Goal: Task Accomplishment & Management: Manage account settings

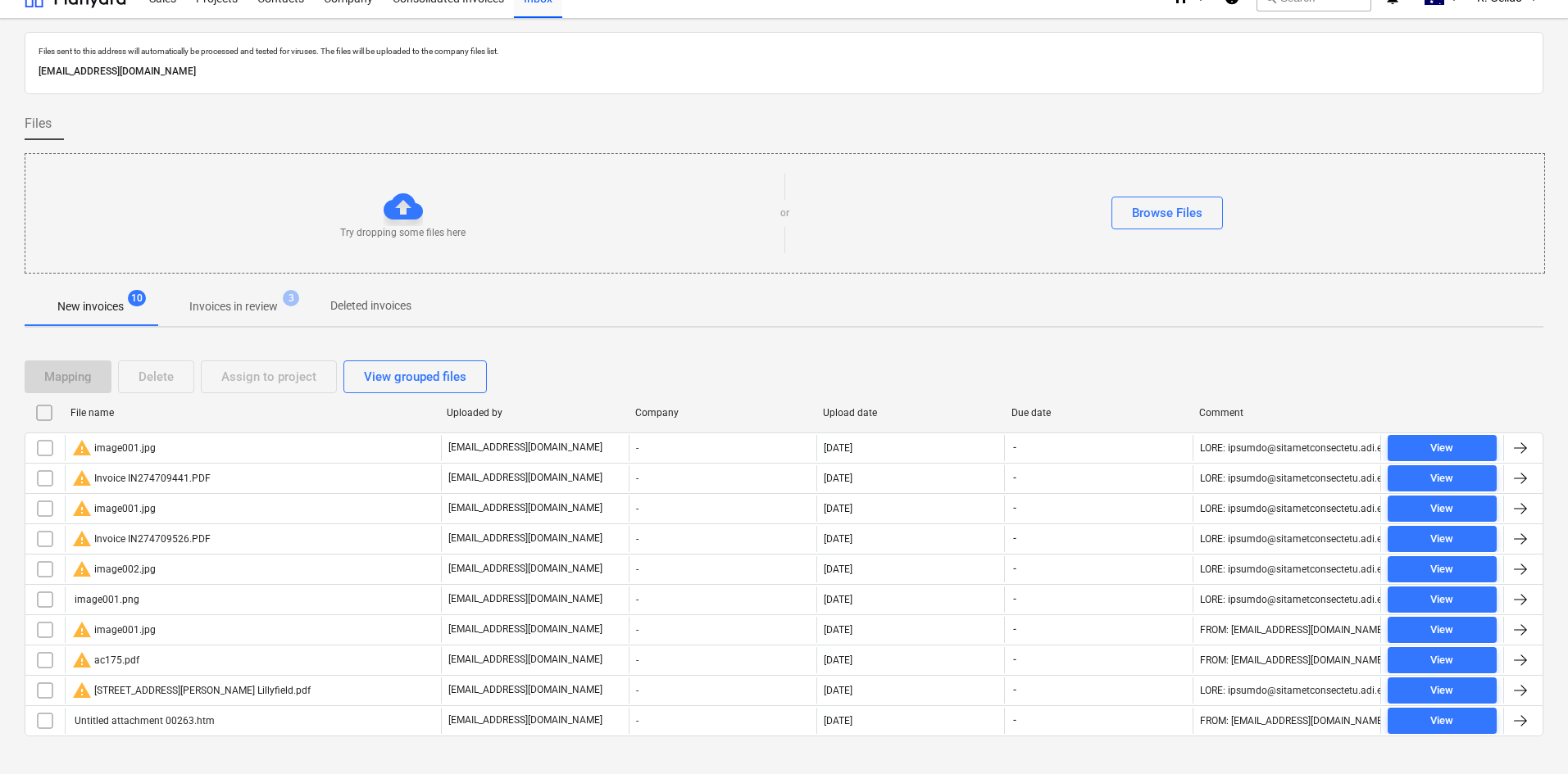
scroll to position [44, 0]
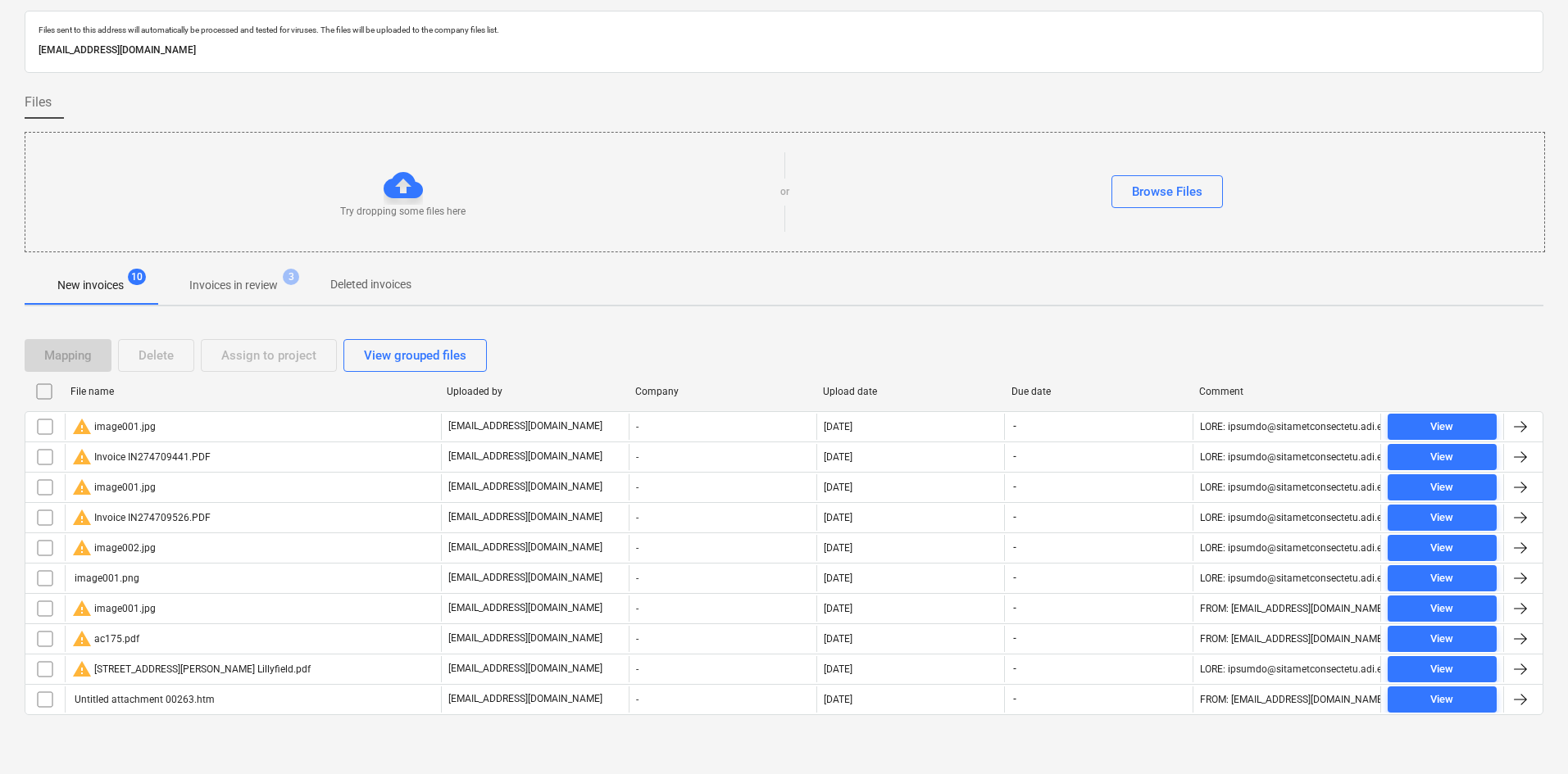
click at [95, 397] on div "File name" at bounding box center [252, 392] width 363 height 12
checkbox input "false"
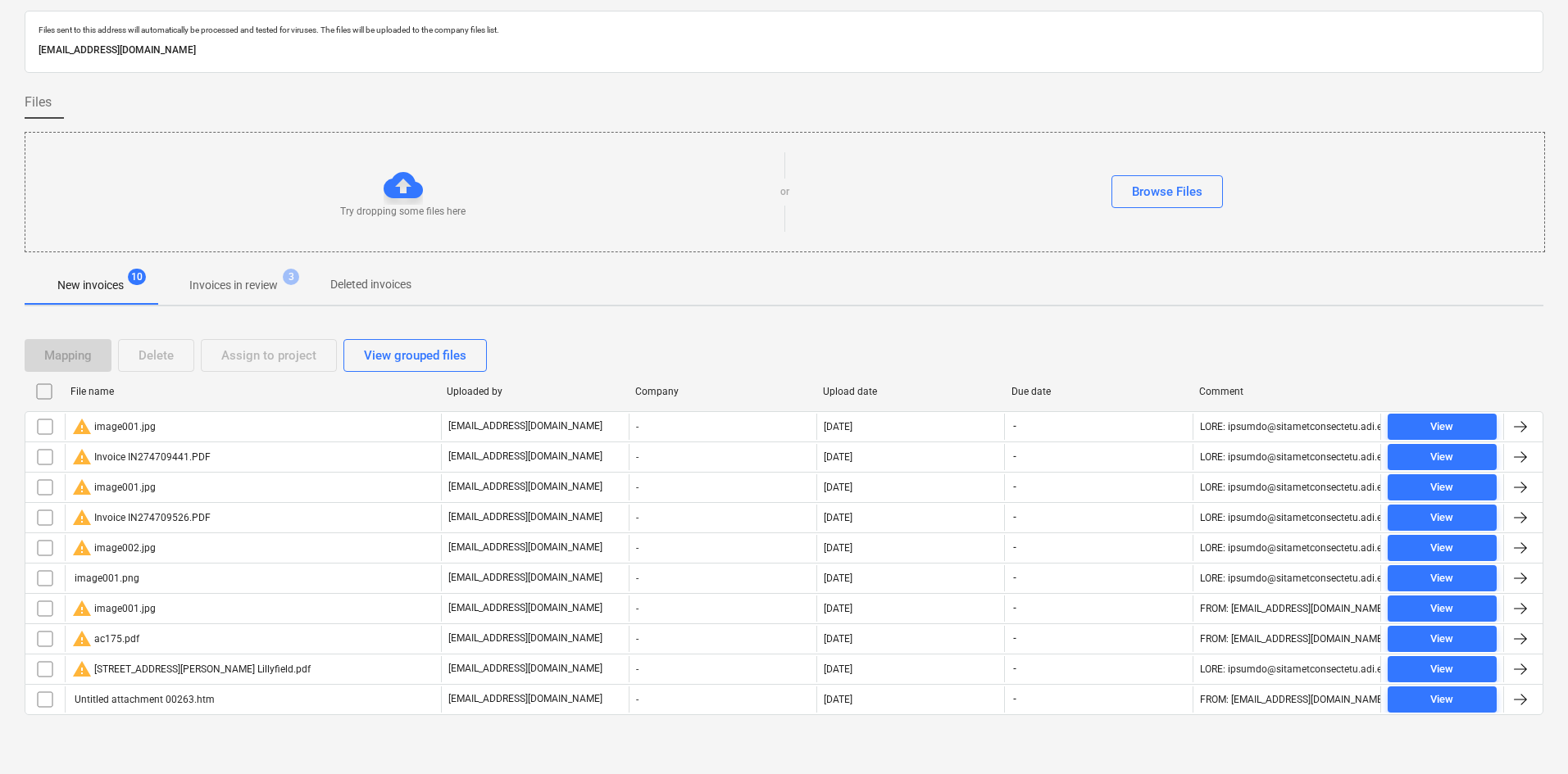
checkbox input "false"
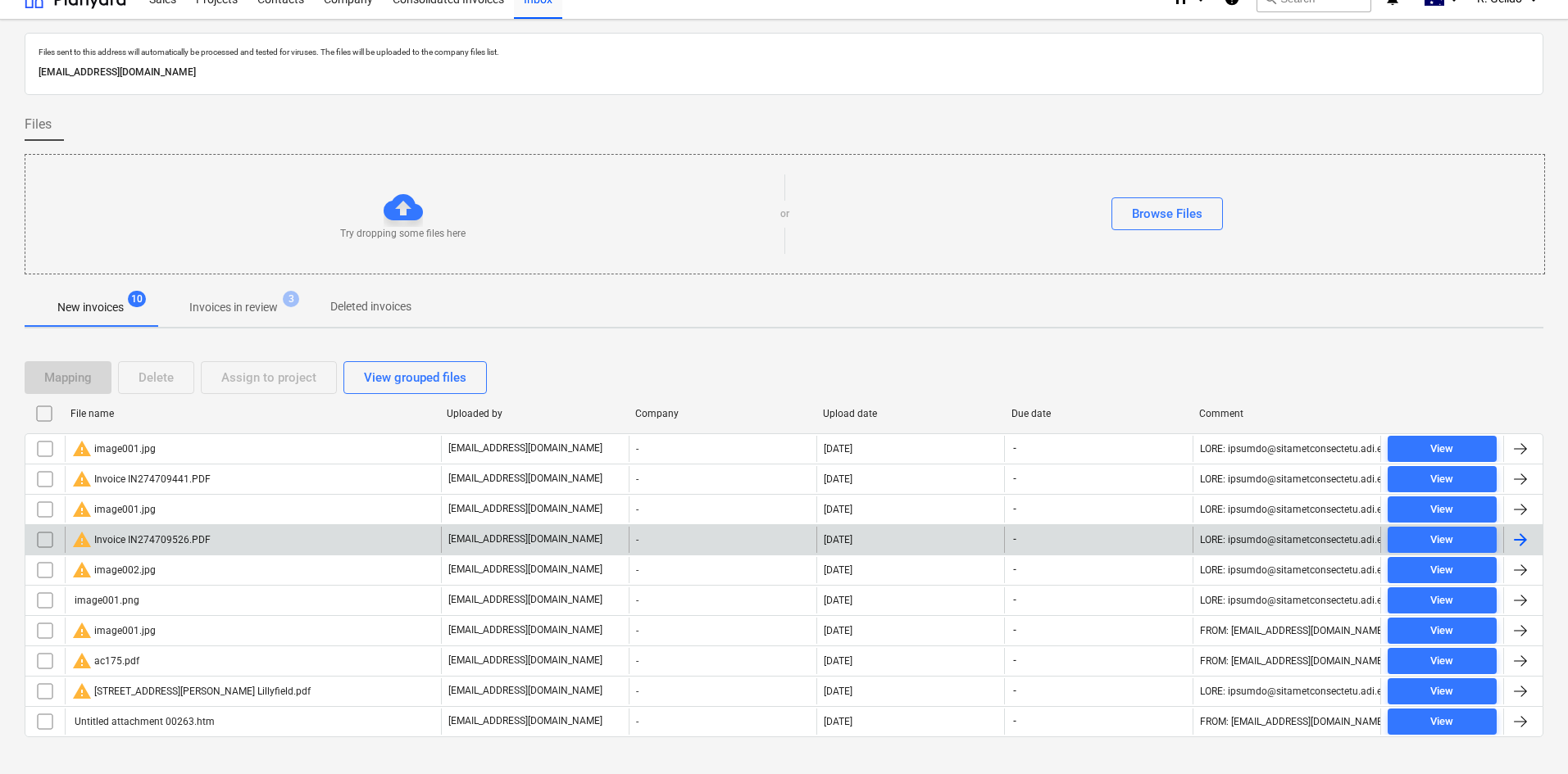
scroll to position [44, 0]
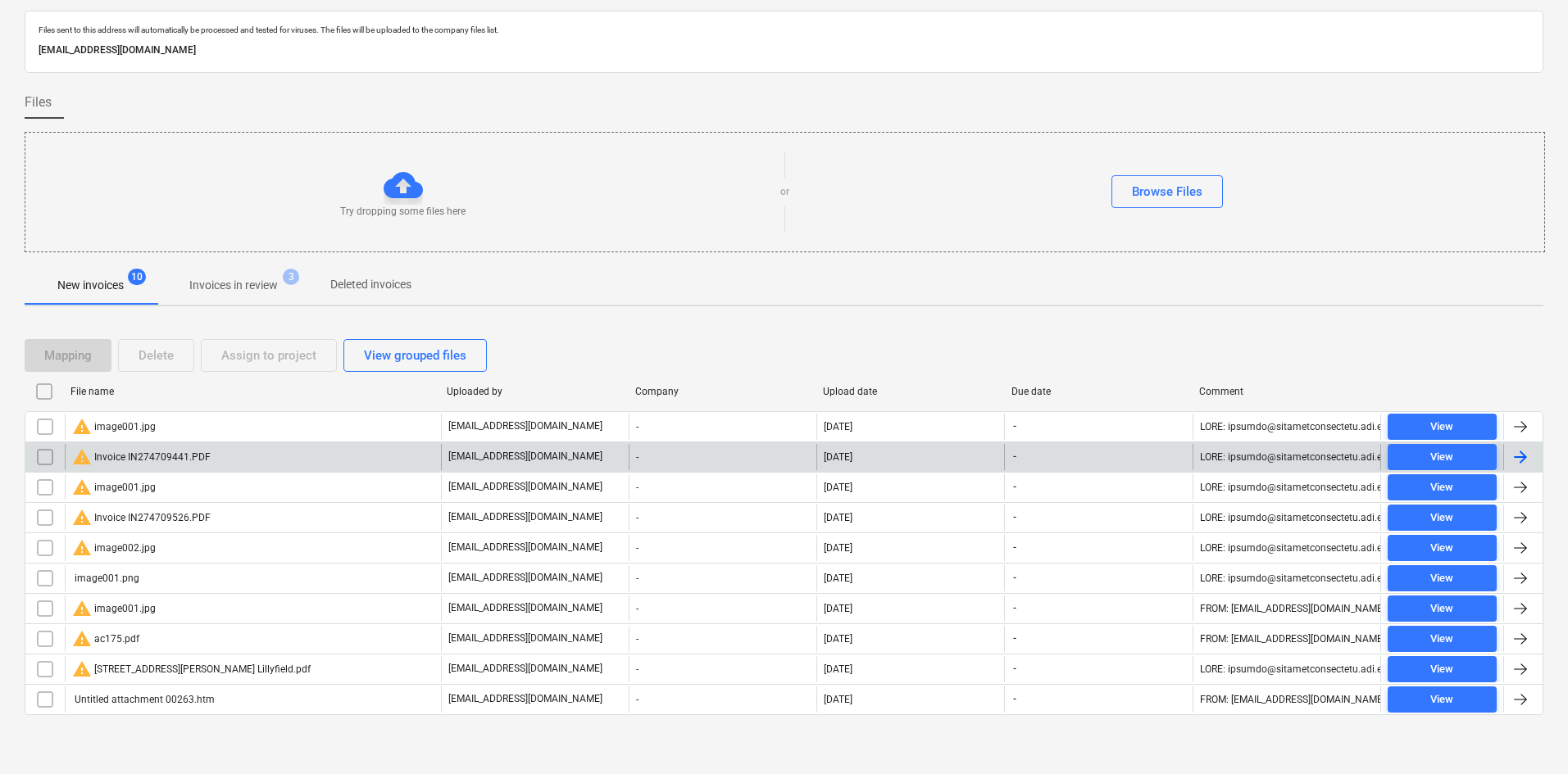
click at [266, 453] on div "warning Invoice IN274709441.PDF" at bounding box center [253, 456] width 376 height 26
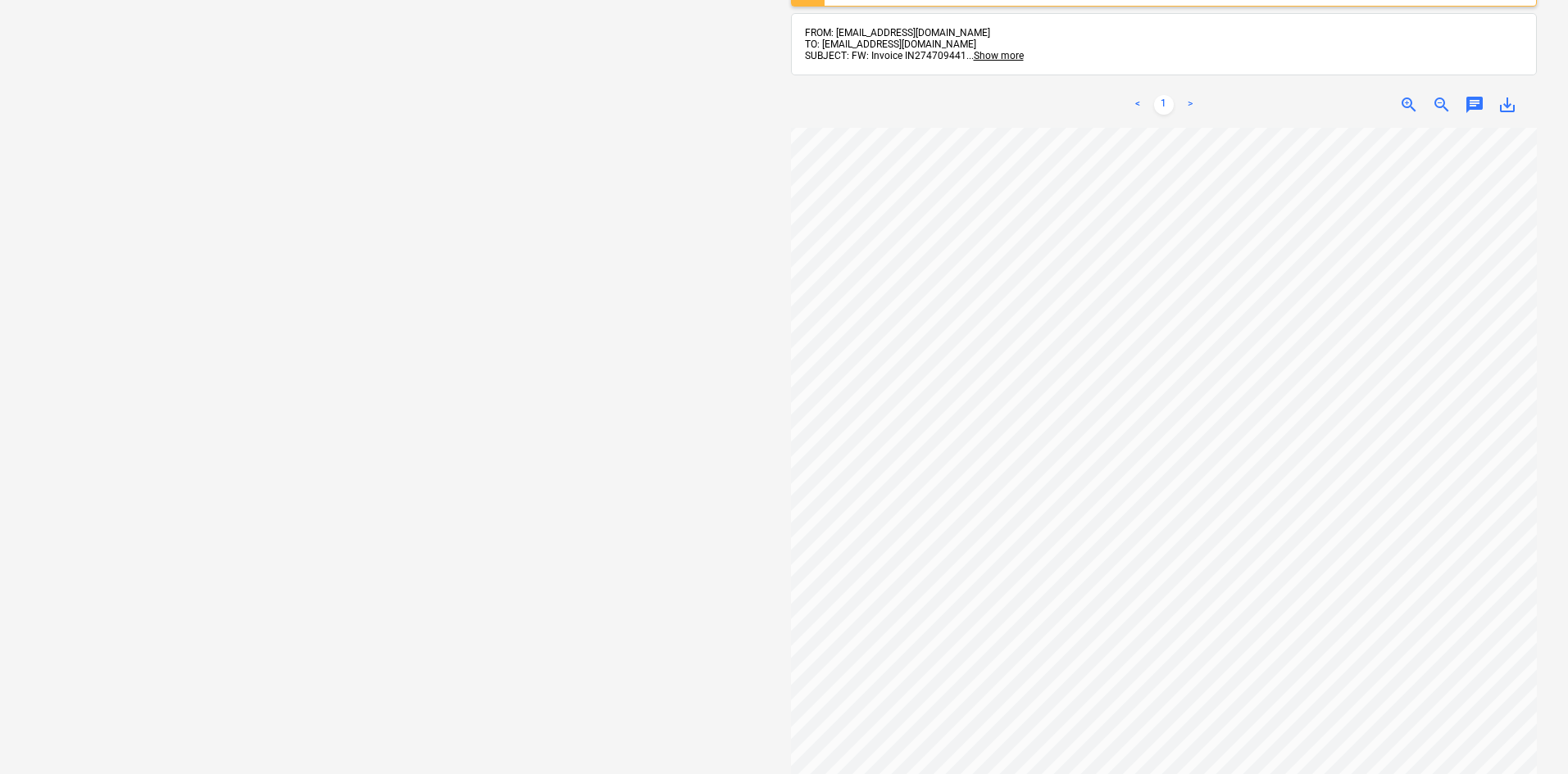
scroll to position [6, 297]
click at [553, 203] on div "Select document type or project help Select document type or project" at bounding box center [404, 368] width 760 height 948
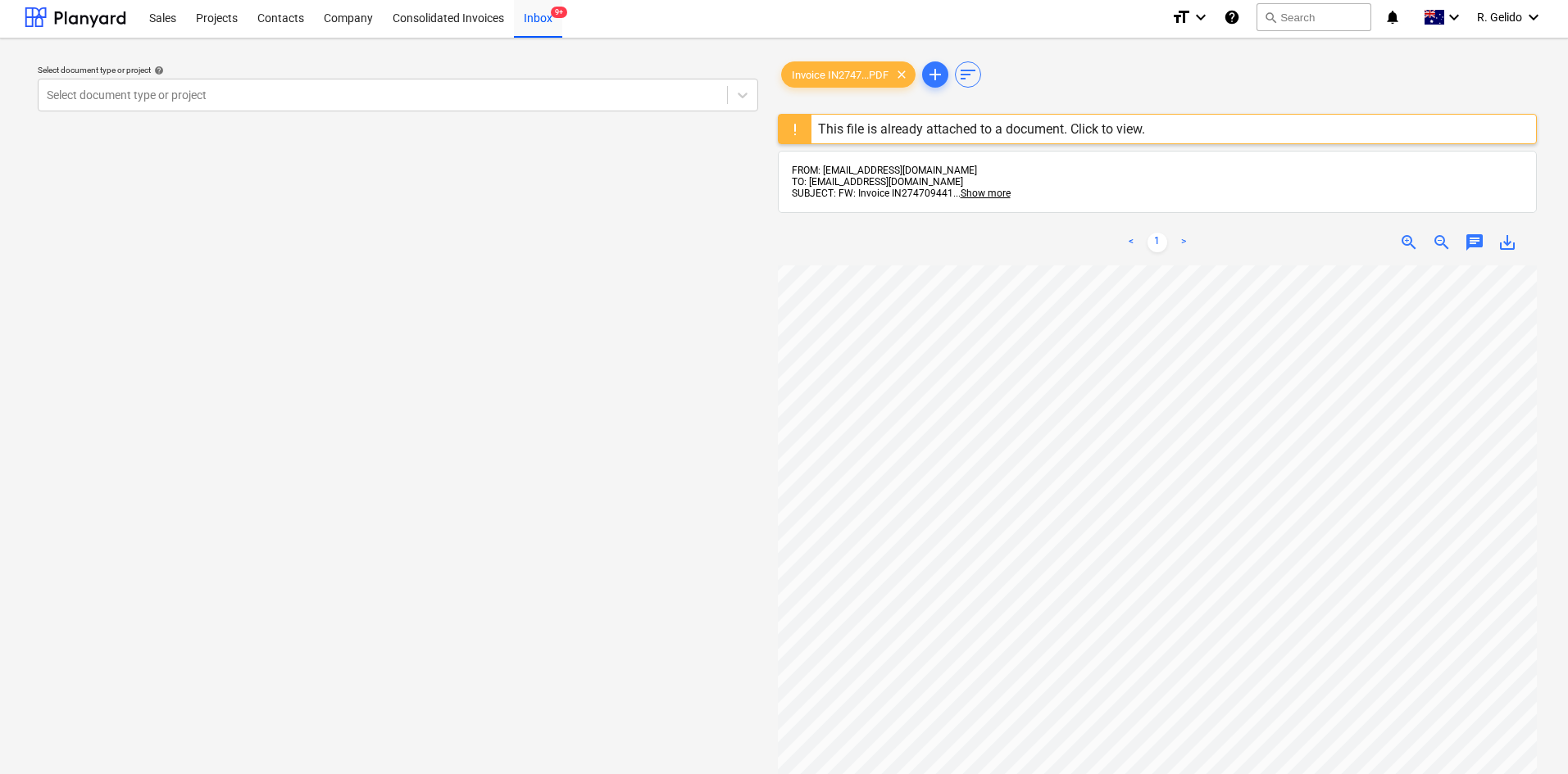
scroll to position [6, 284]
click at [225, 25] on div "Projects" at bounding box center [216, 20] width 61 height 42
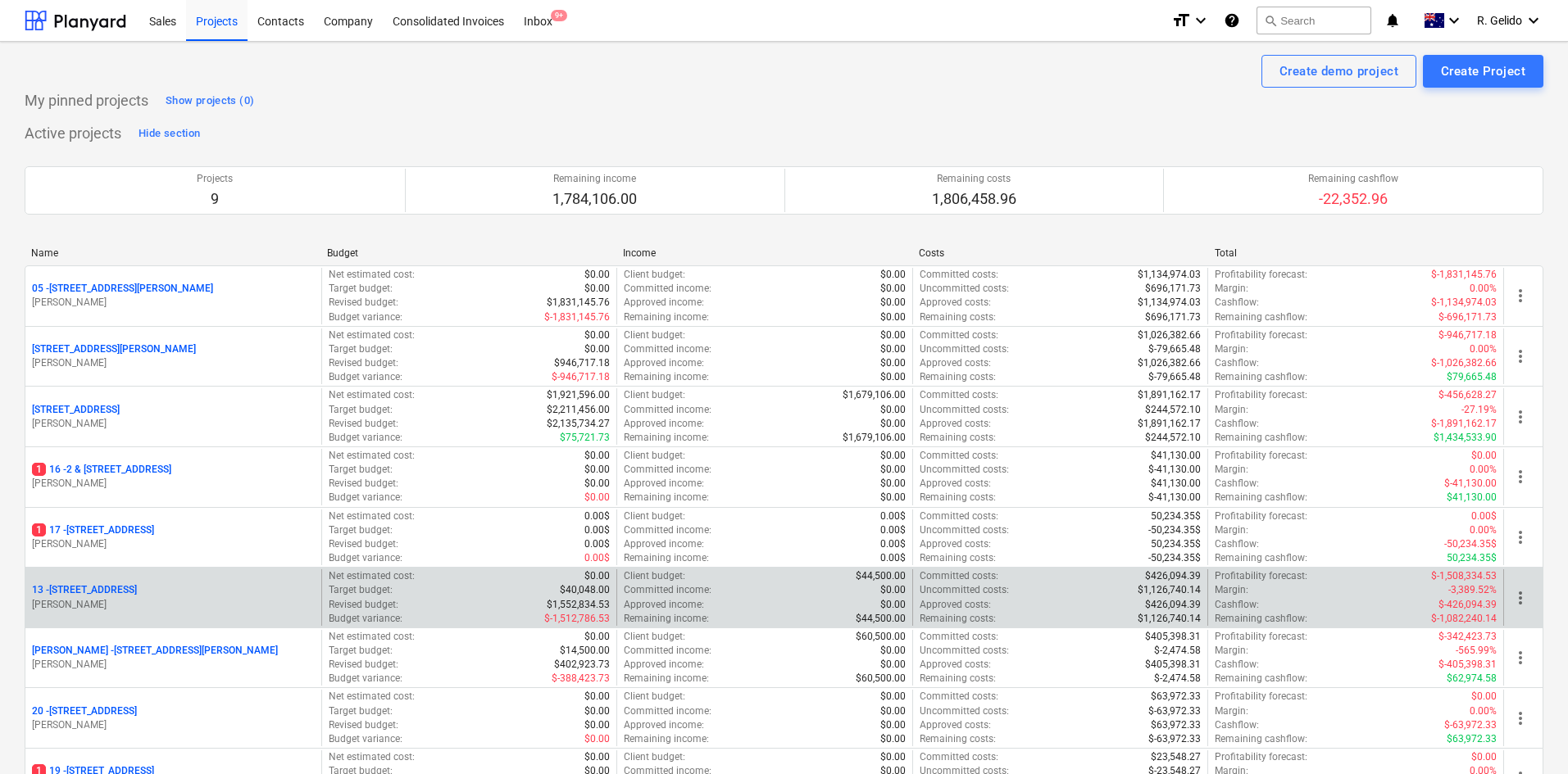
click at [133, 588] on p "[STREET_ADDRESS]" at bounding box center [84, 590] width 105 height 14
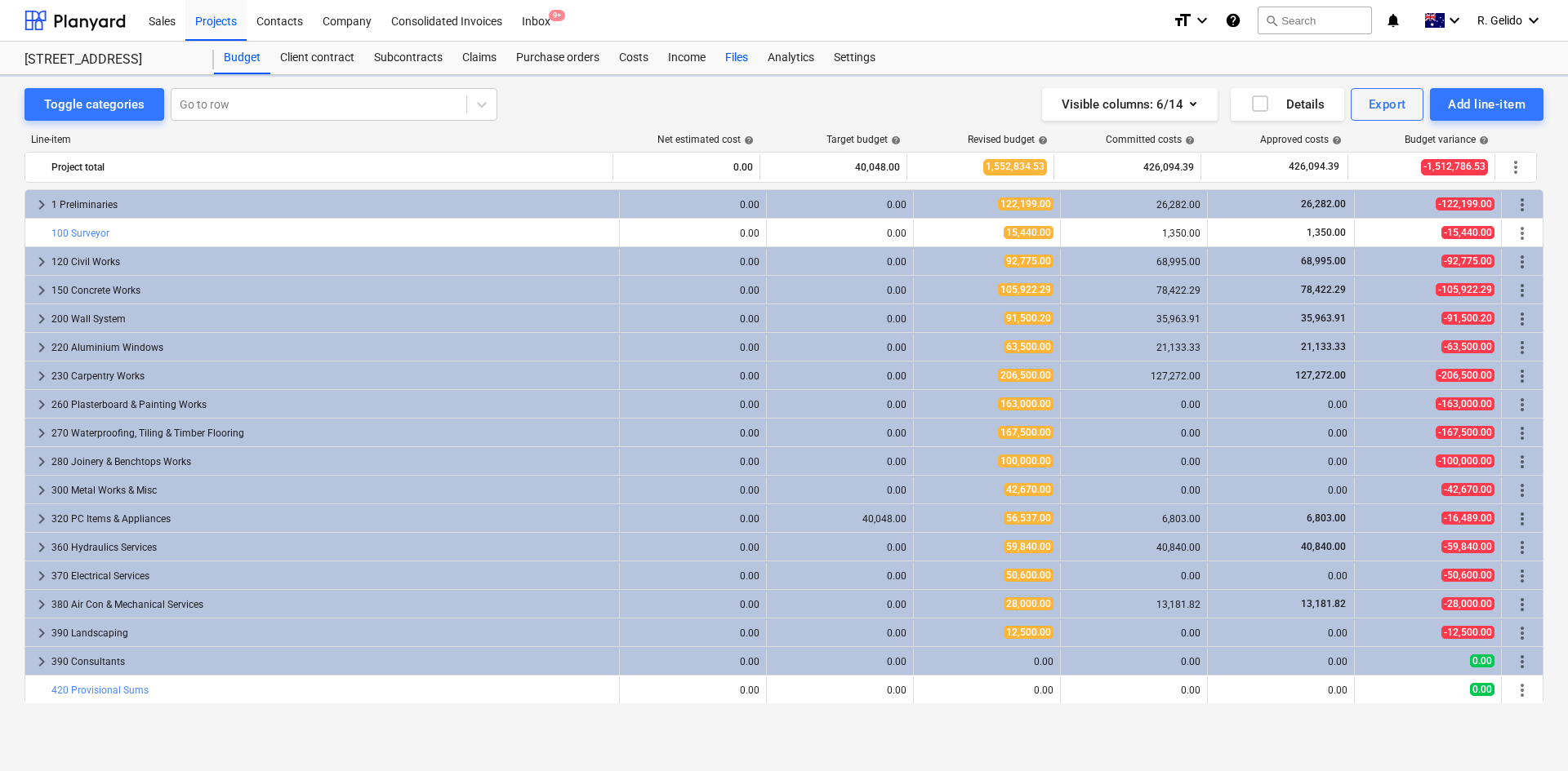
click at [736, 58] on div "Files" at bounding box center [736, 58] width 43 height 33
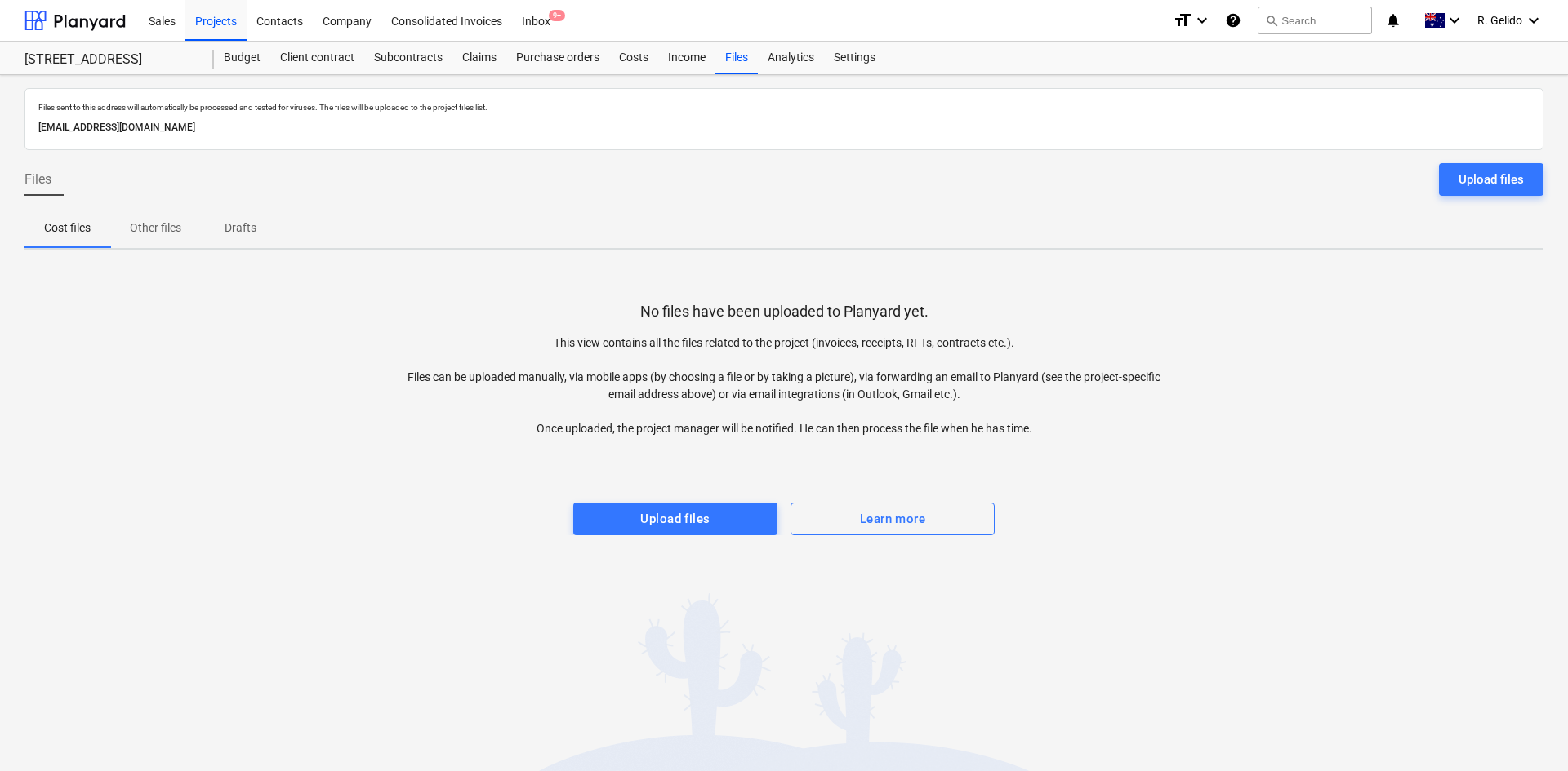
click at [157, 225] on p "Other files" at bounding box center [155, 228] width 52 height 18
click at [74, 227] on p "Cost files" at bounding box center [68, 228] width 47 height 18
click at [551, 47] on div "Purchase orders" at bounding box center [557, 58] width 103 height 33
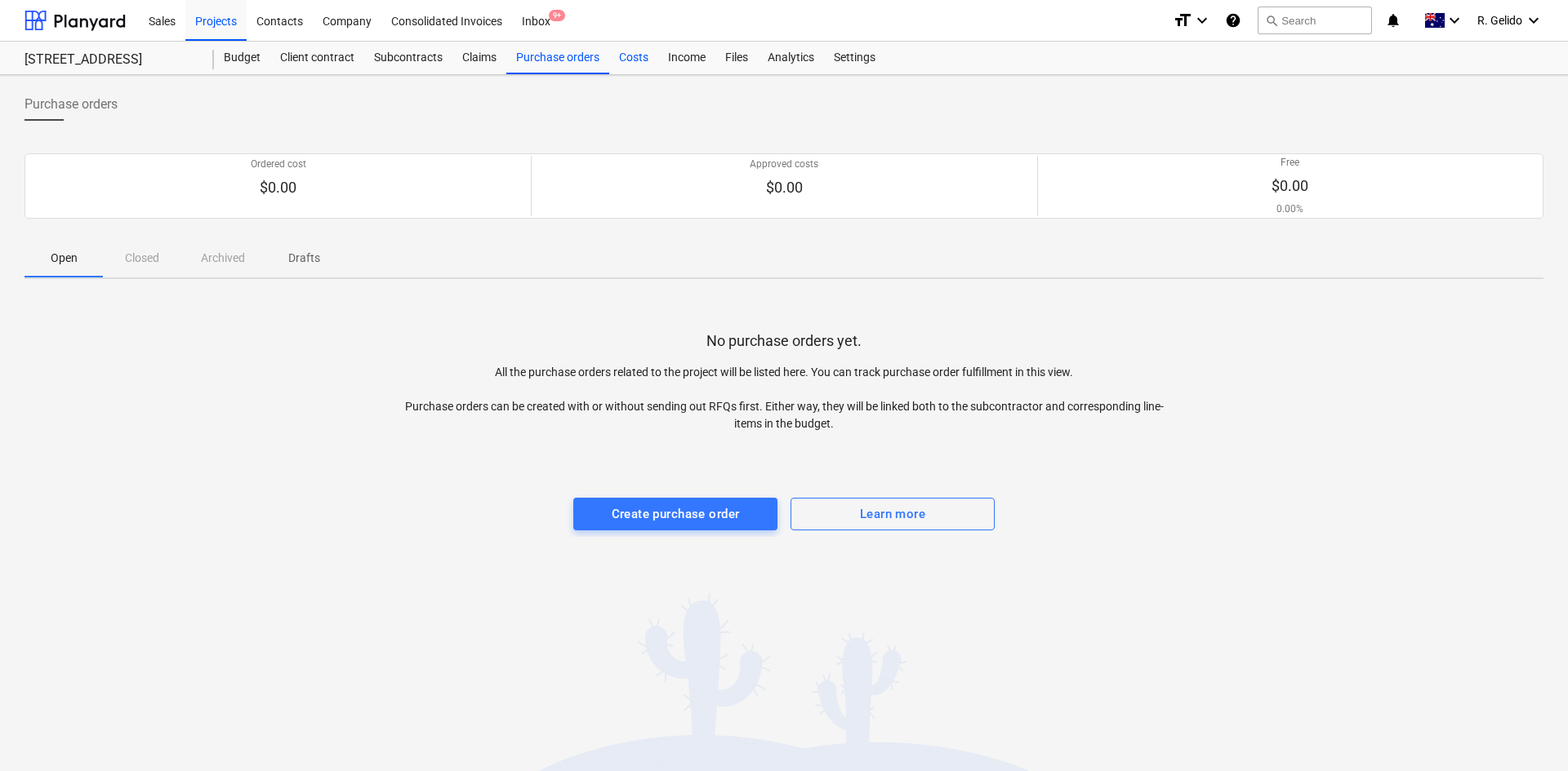
click at [624, 60] on div "Costs" at bounding box center [634, 58] width 49 height 33
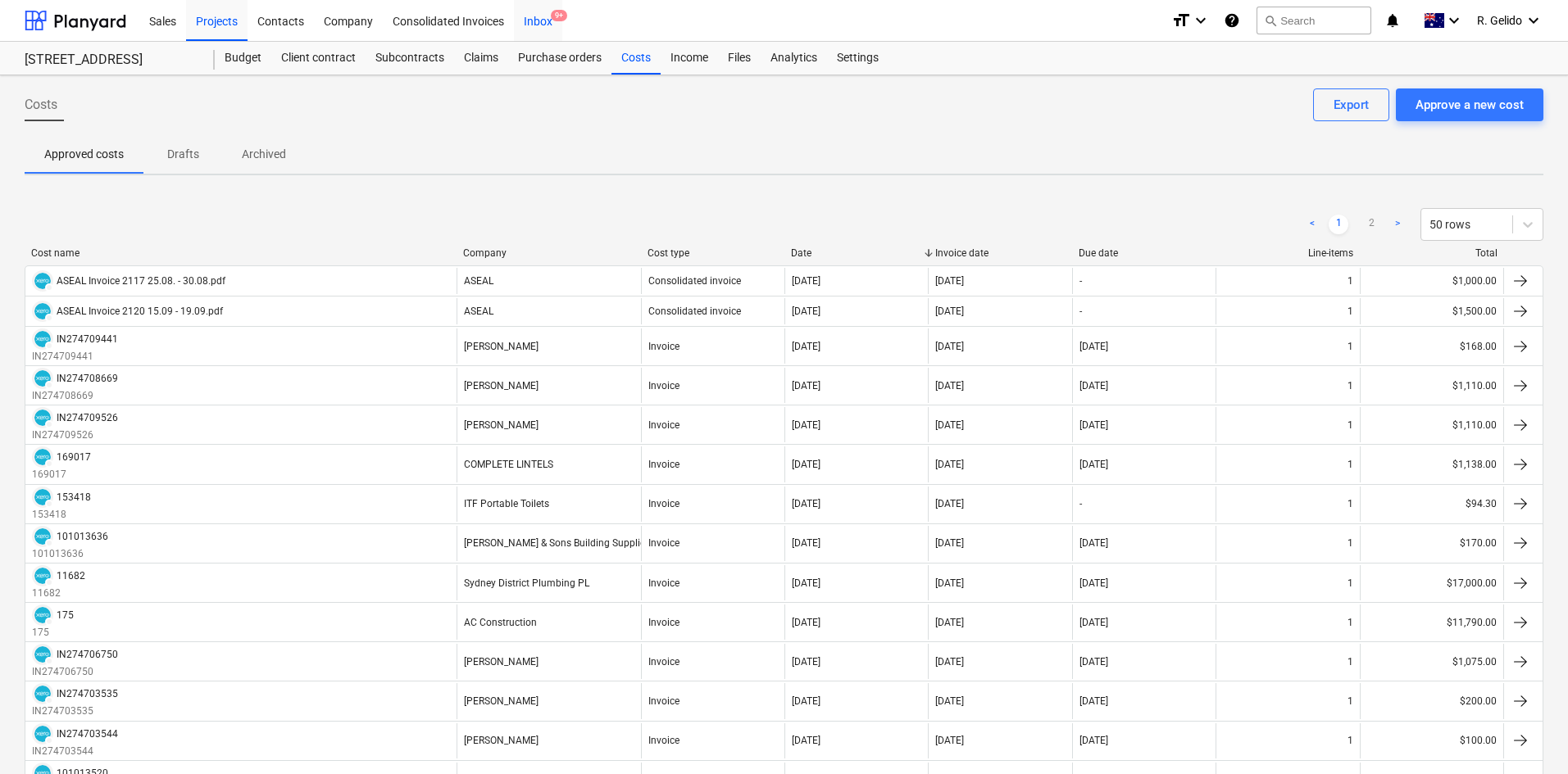
click at [539, 19] on div "Inbox 9+" at bounding box center [539, 20] width 49 height 42
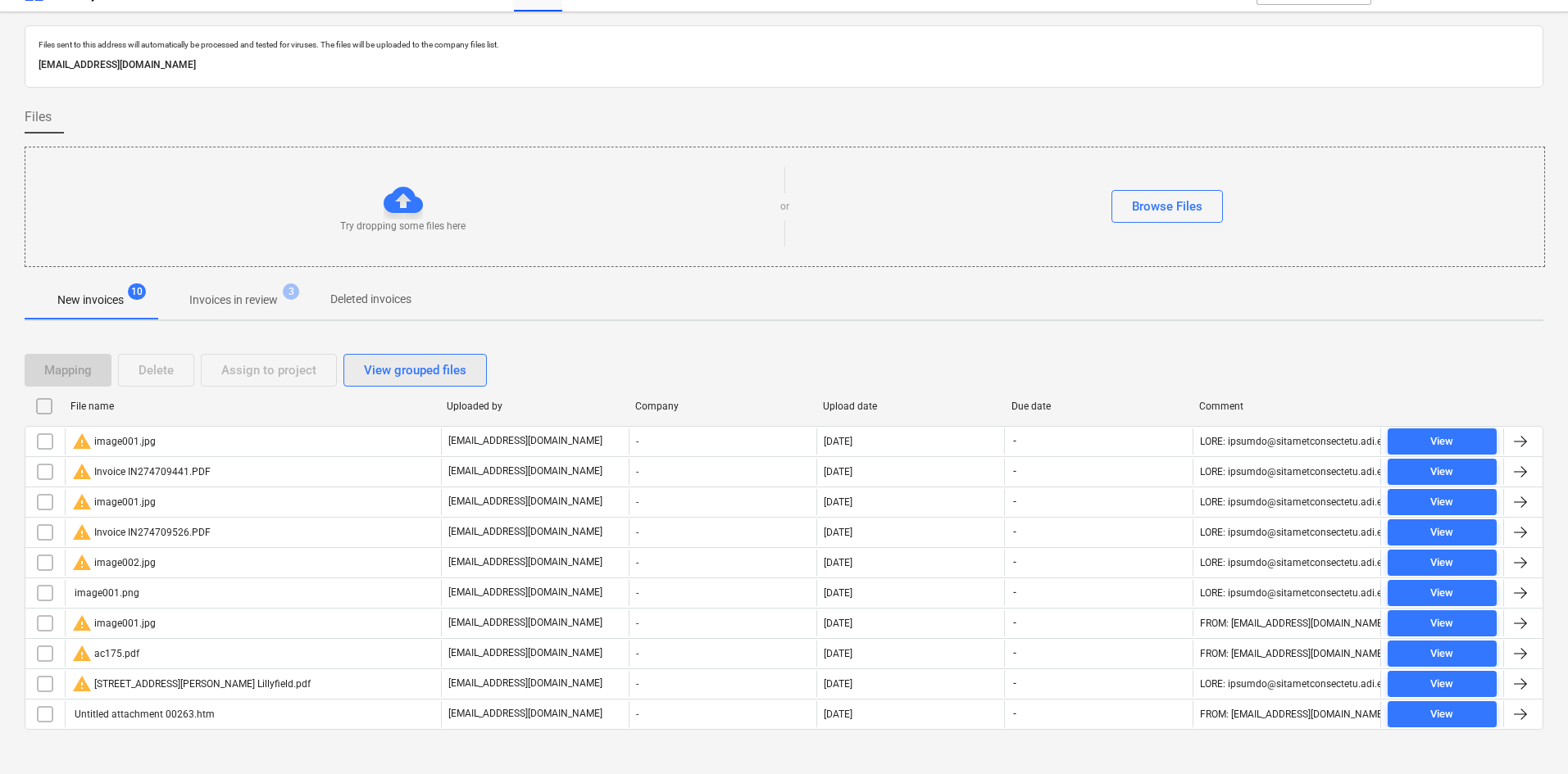
scroll to position [44, 0]
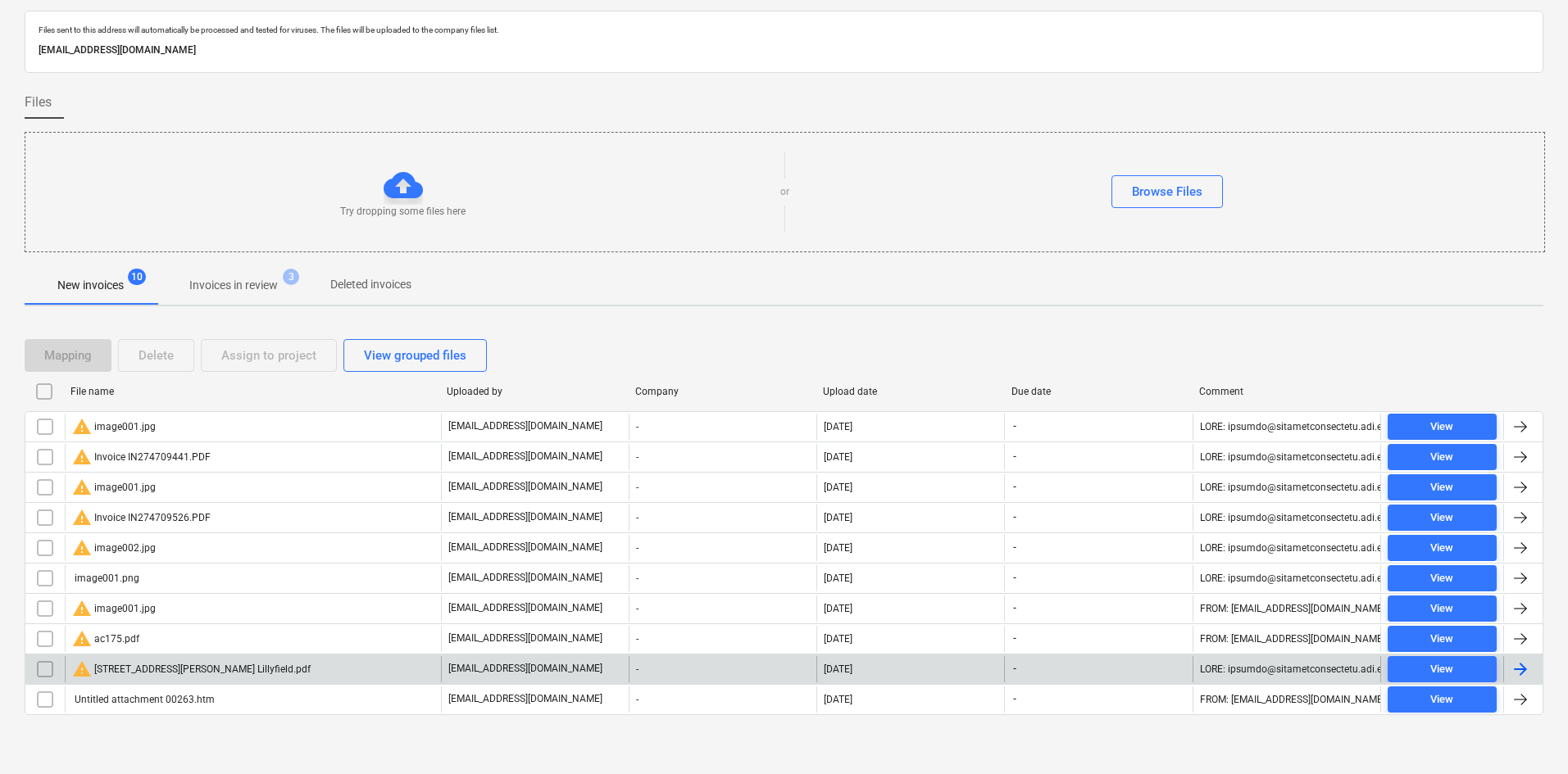
click at [210, 670] on div "warning [STREET_ADDRESS][PERSON_NAME]pdf" at bounding box center [191, 668] width 238 height 19
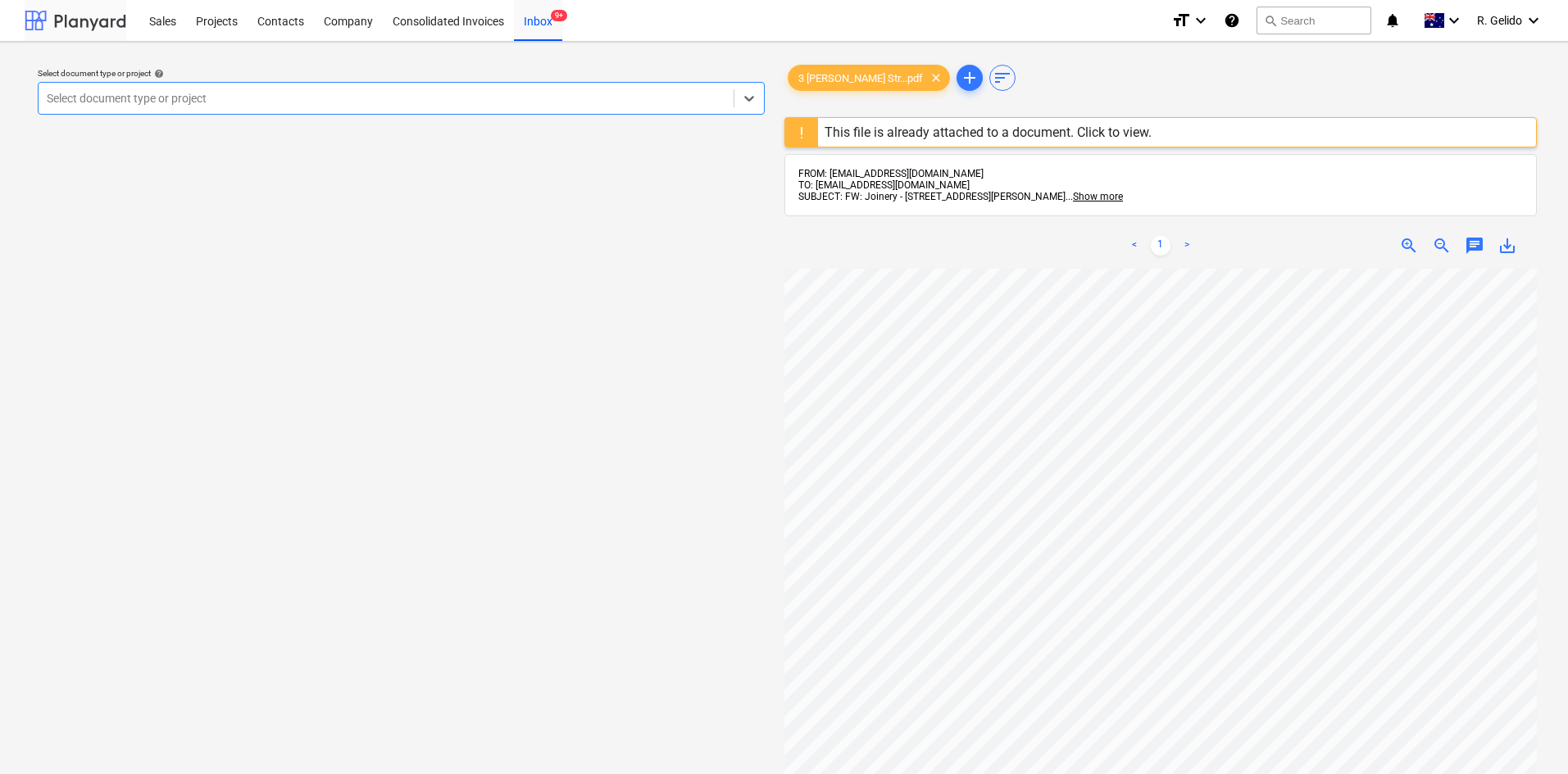
scroll to position [44, 0]
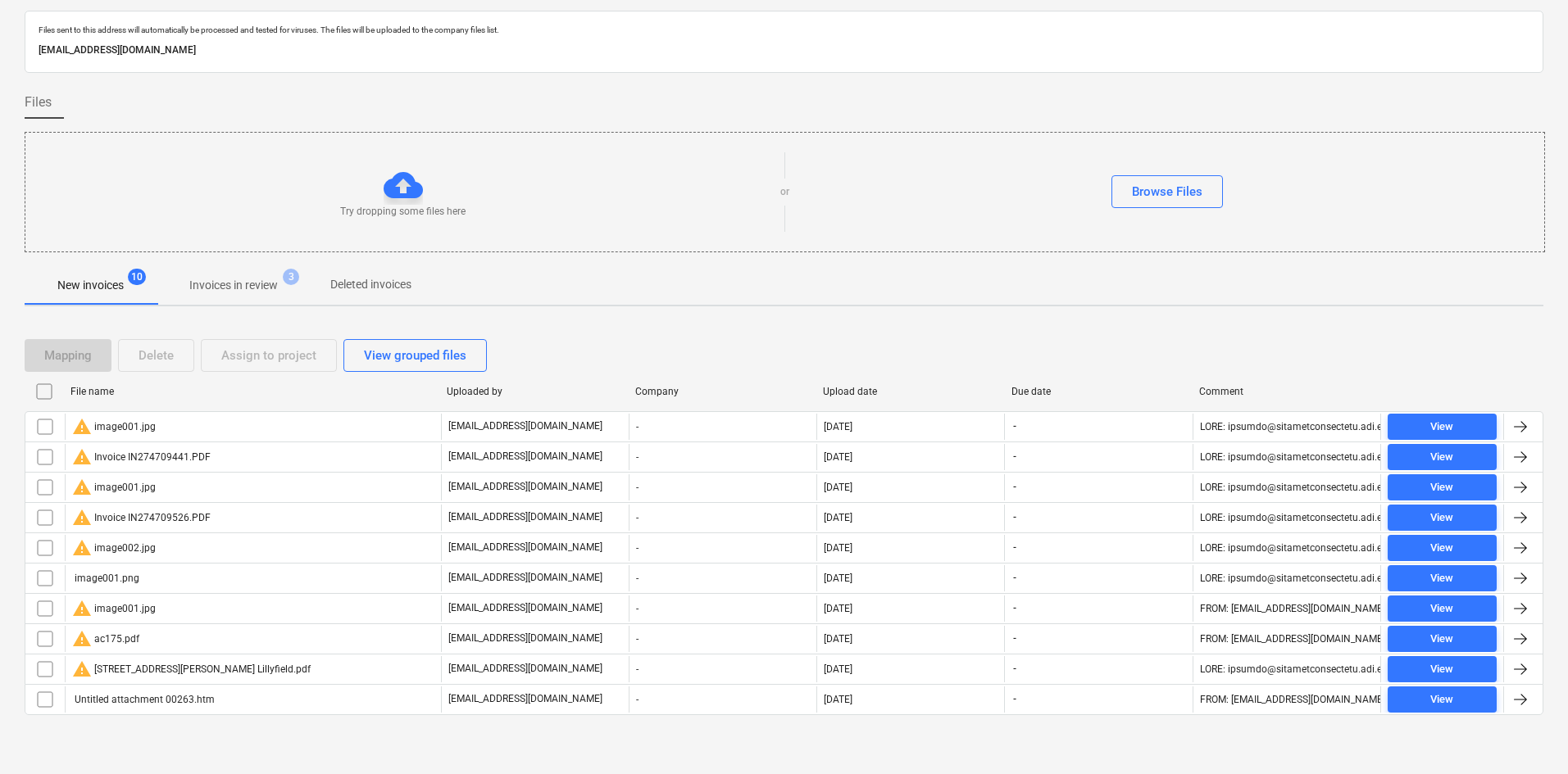
click at [106, 391] on div "File name" at bounding box center [252, 392] width 363 height 12
checkbox input "false"
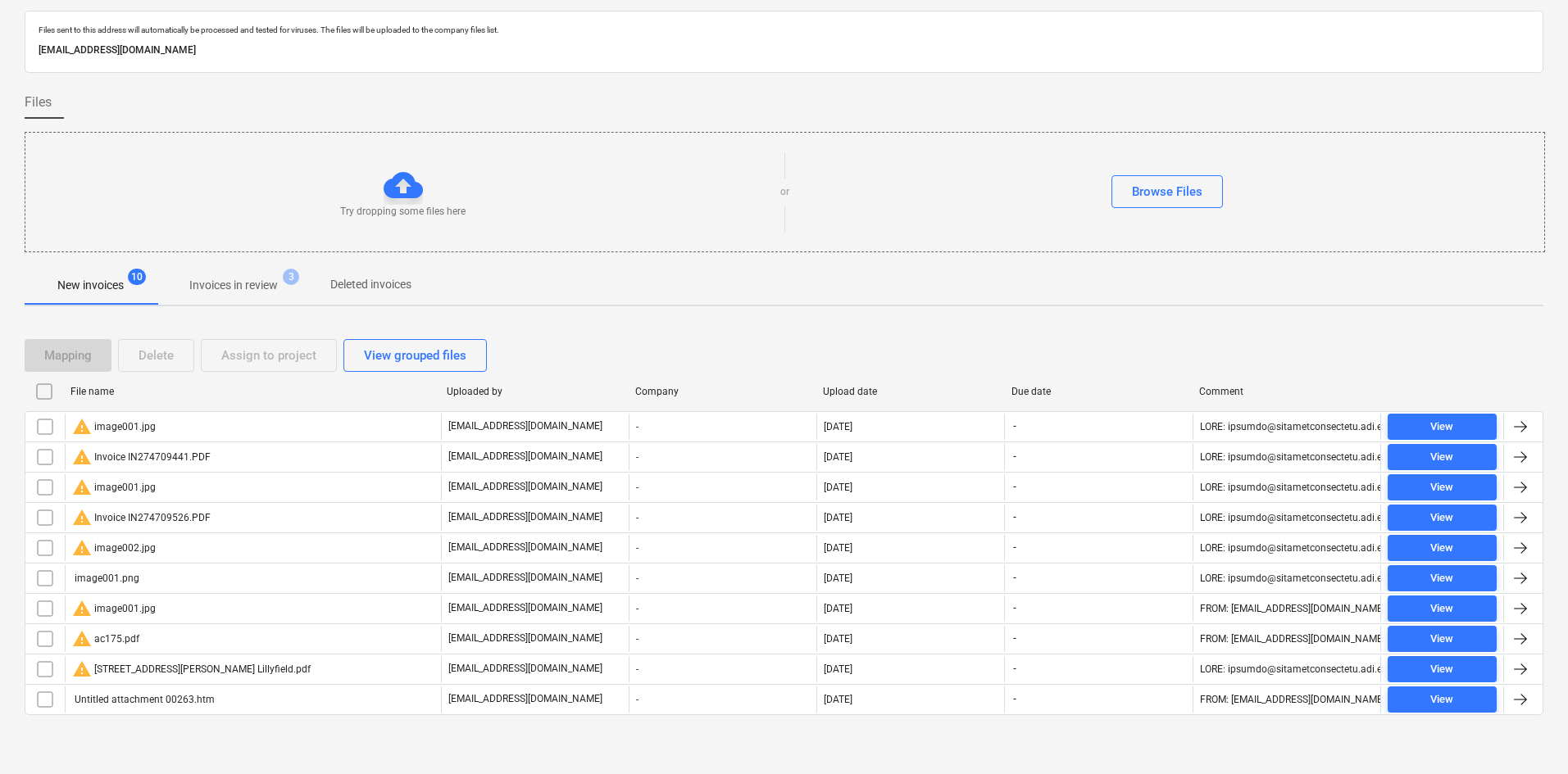
checkbox input "false"
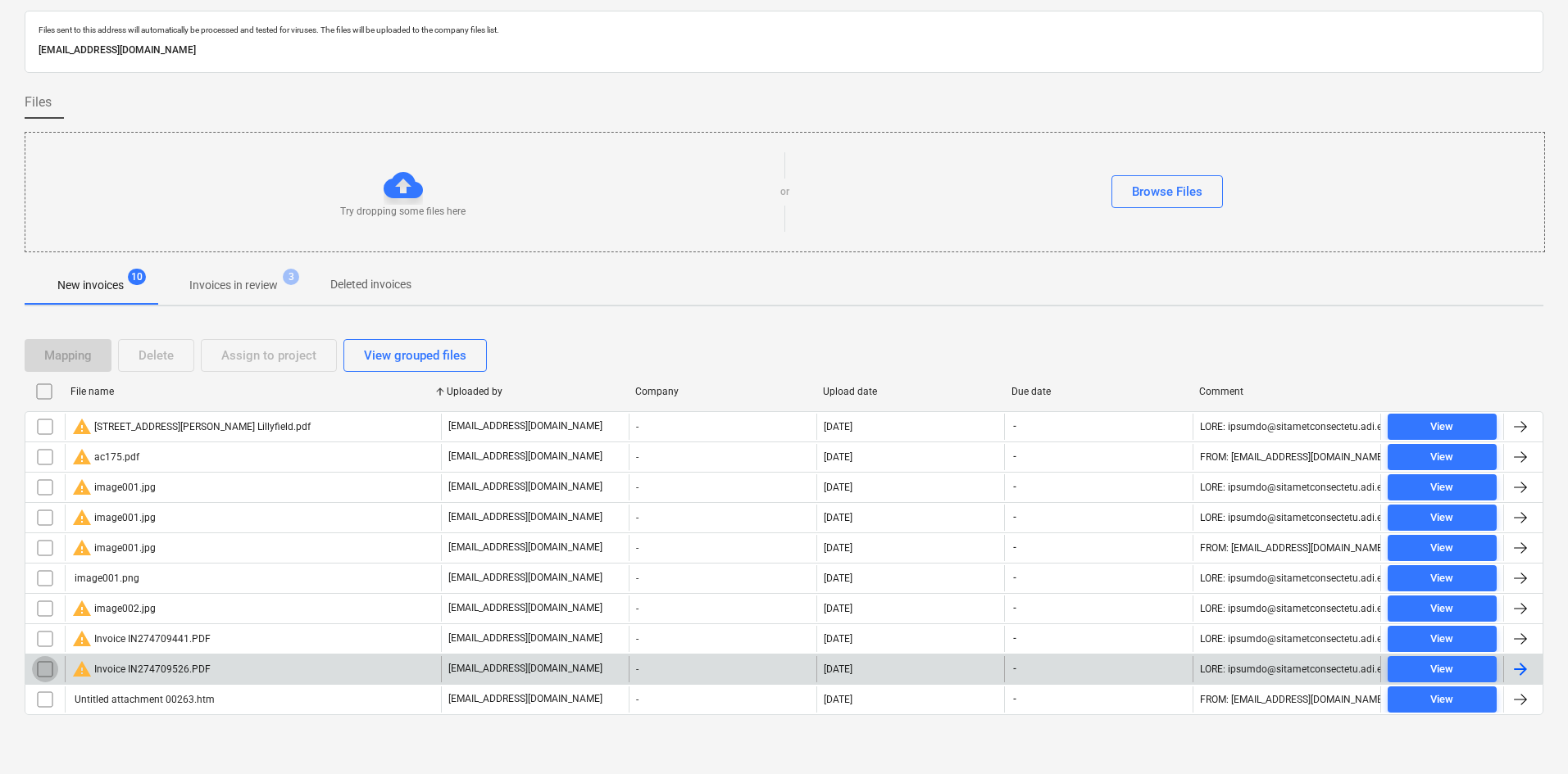
click at [42, 665] on input "checkbox" at bounding box center [44, 669] width 26 height 26
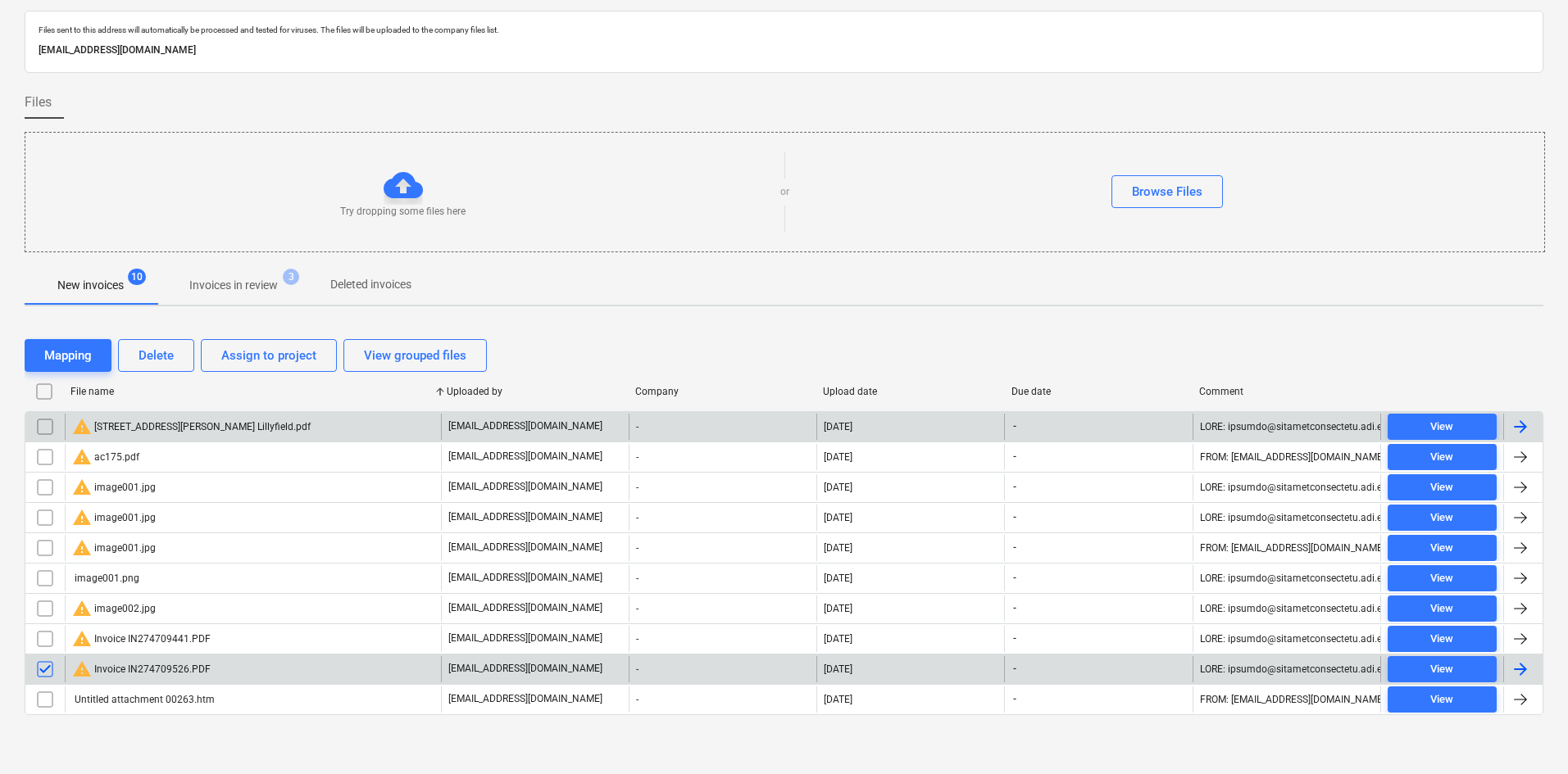
click at [47, 426] on input "checkbox" at bounding box center [44, 426] width 26 height 26
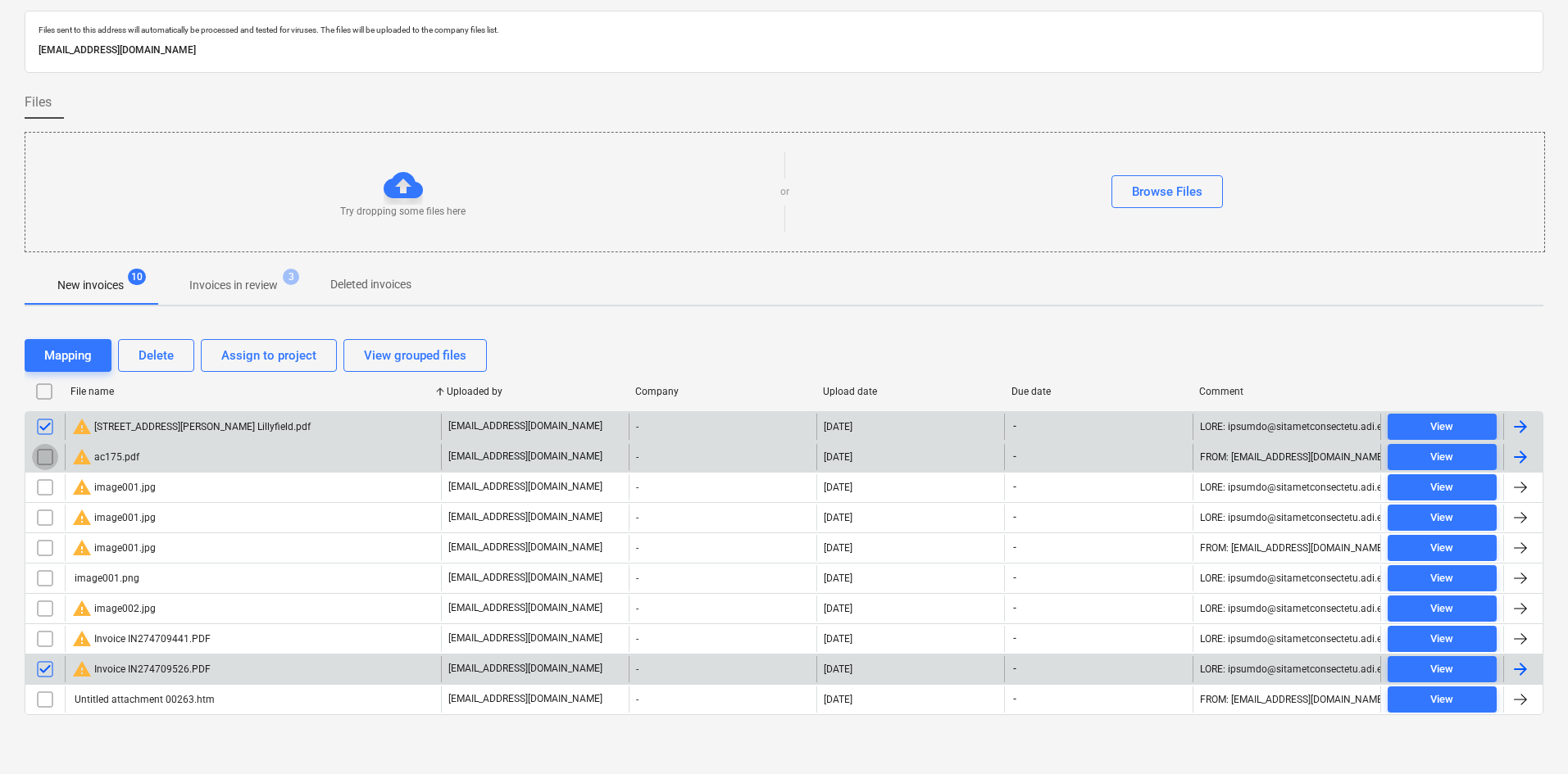
click at [36, 455] on input "checkbox" at bounding box center [44, 456] width 26 height 26
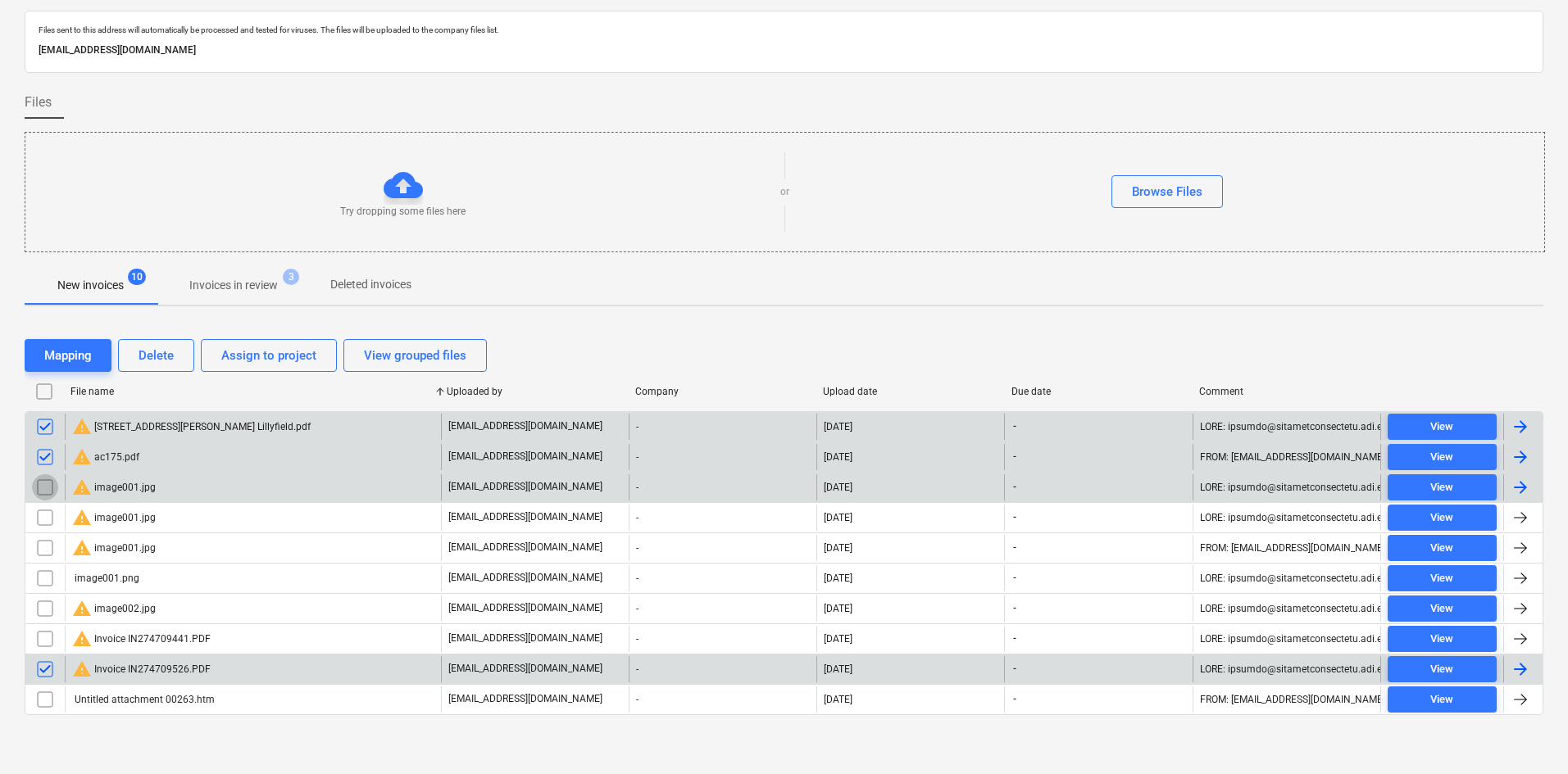
click at [42, 491] on input "checkbox" at bounding box center [44, 487] width 26 height 26
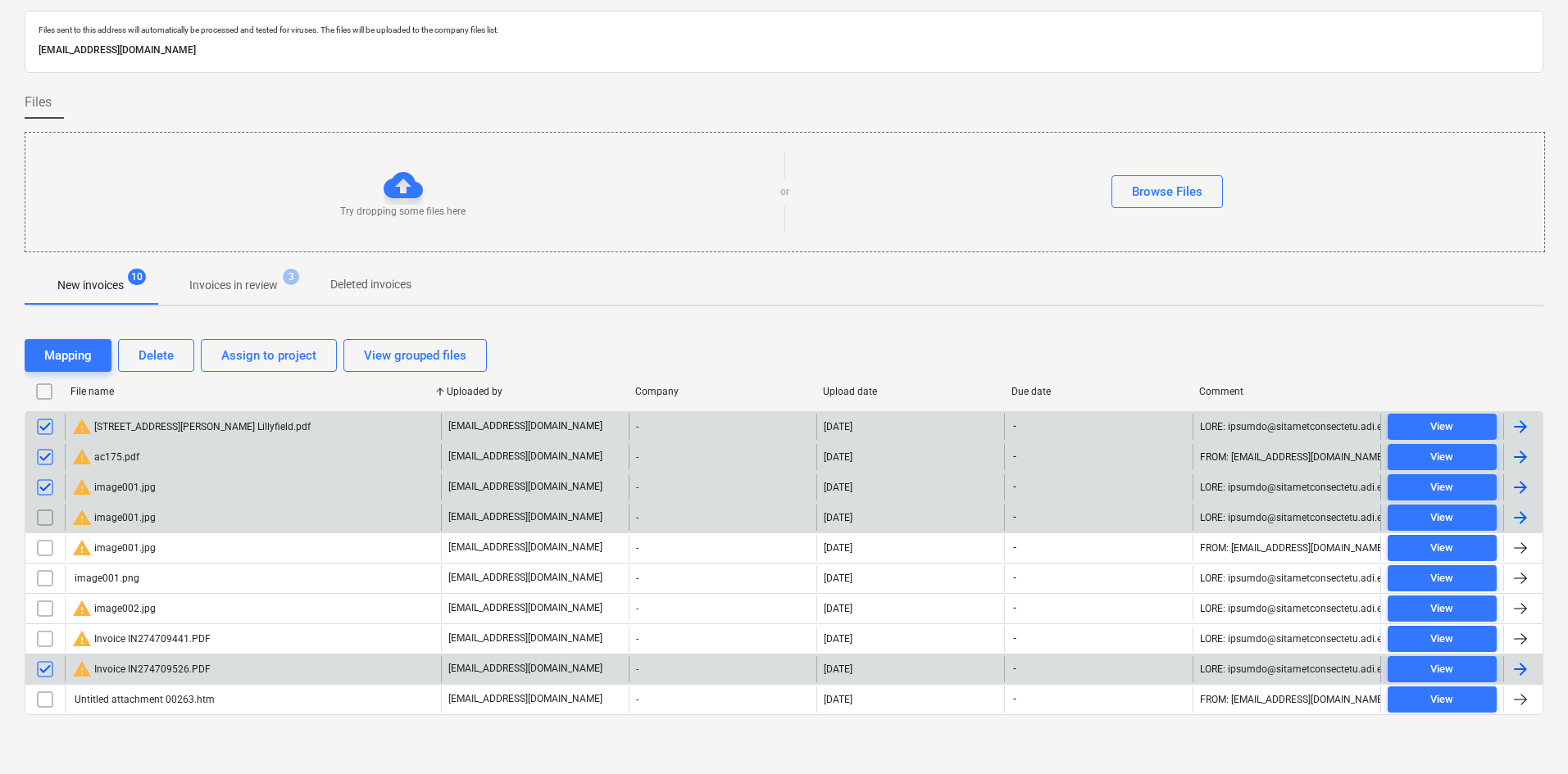
click at [49, 520] on input "checkbox" at bounding box center [44, 517] width 26 height 26
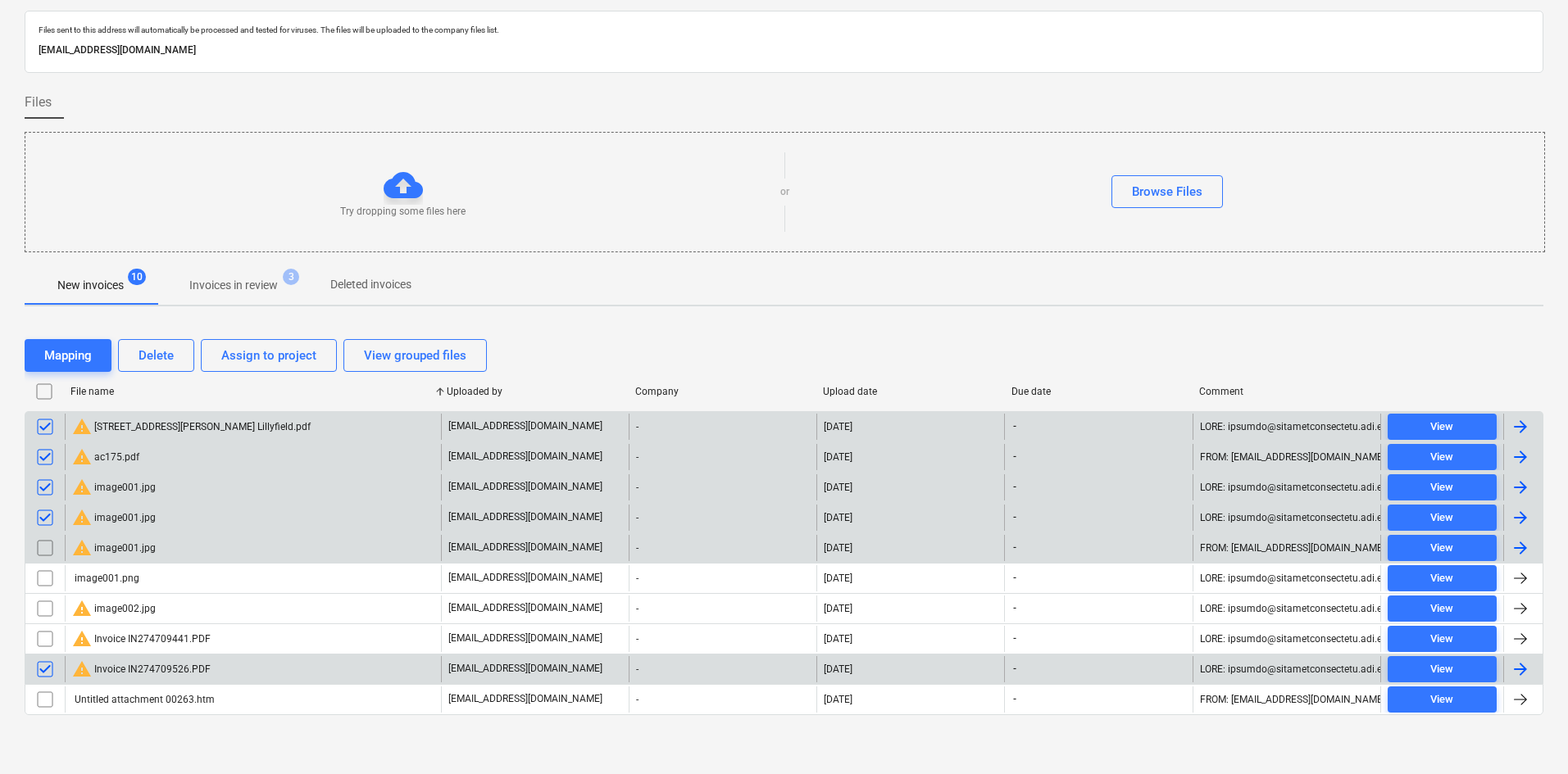
click at [48, 544] on input "checkbox" at bounding box center [44, 548] width 26 height 26
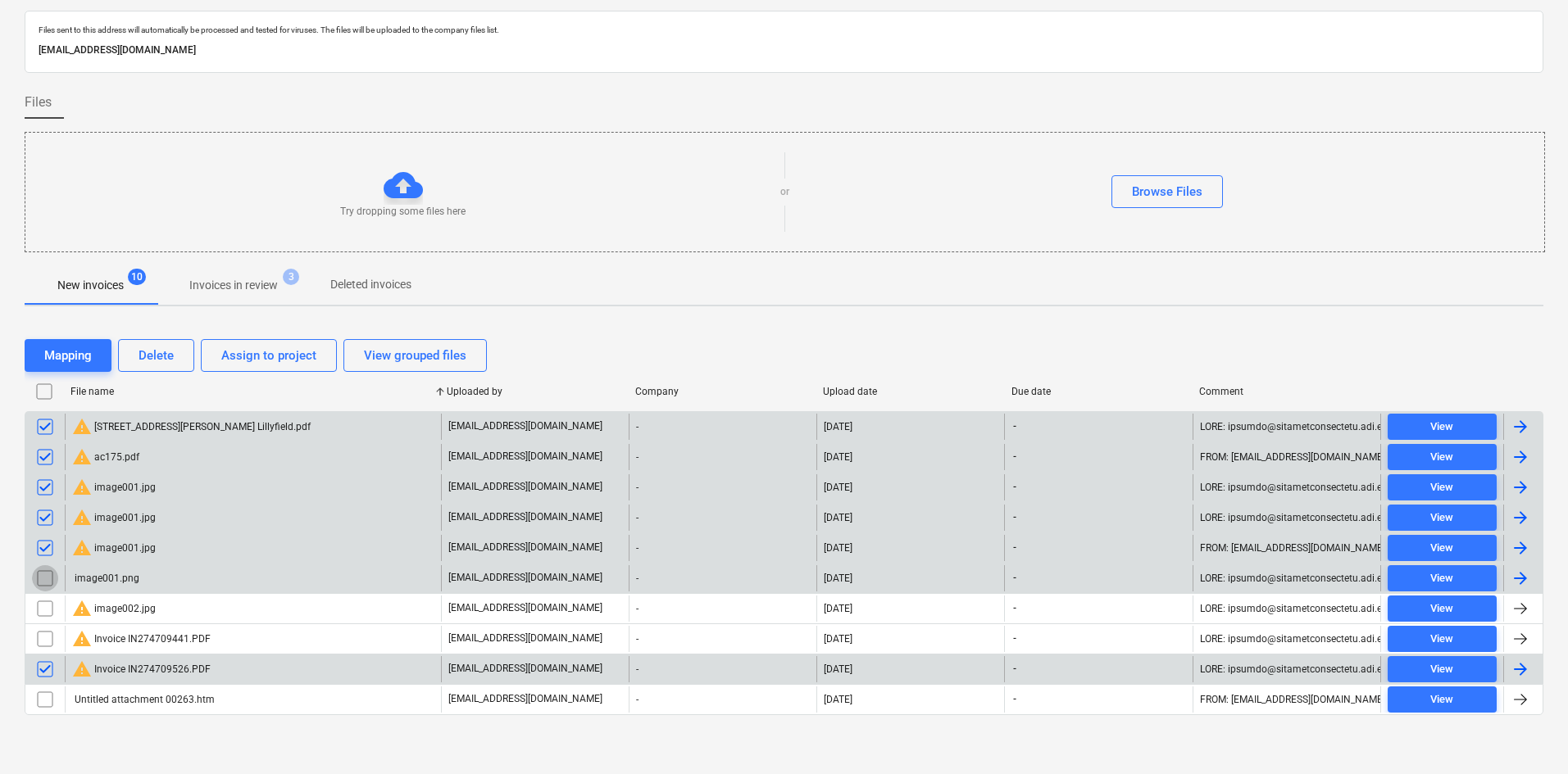
click at [49, 574] on input "checkbox" at bounding box center [44, 578] width 26 height 26
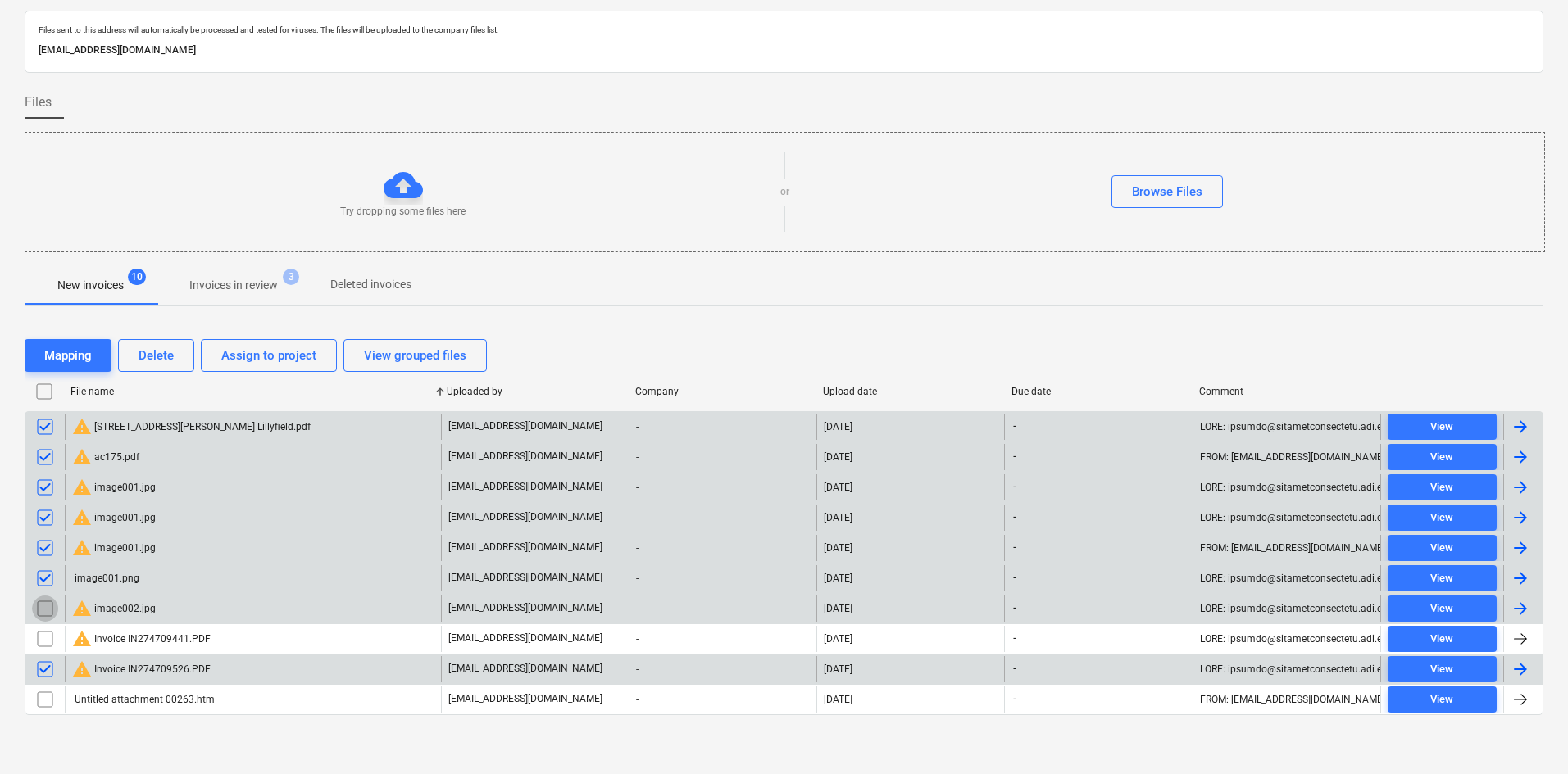
click at [44, 609] on input "checkbox" at bounding box center [44, 608] width 26 height 26
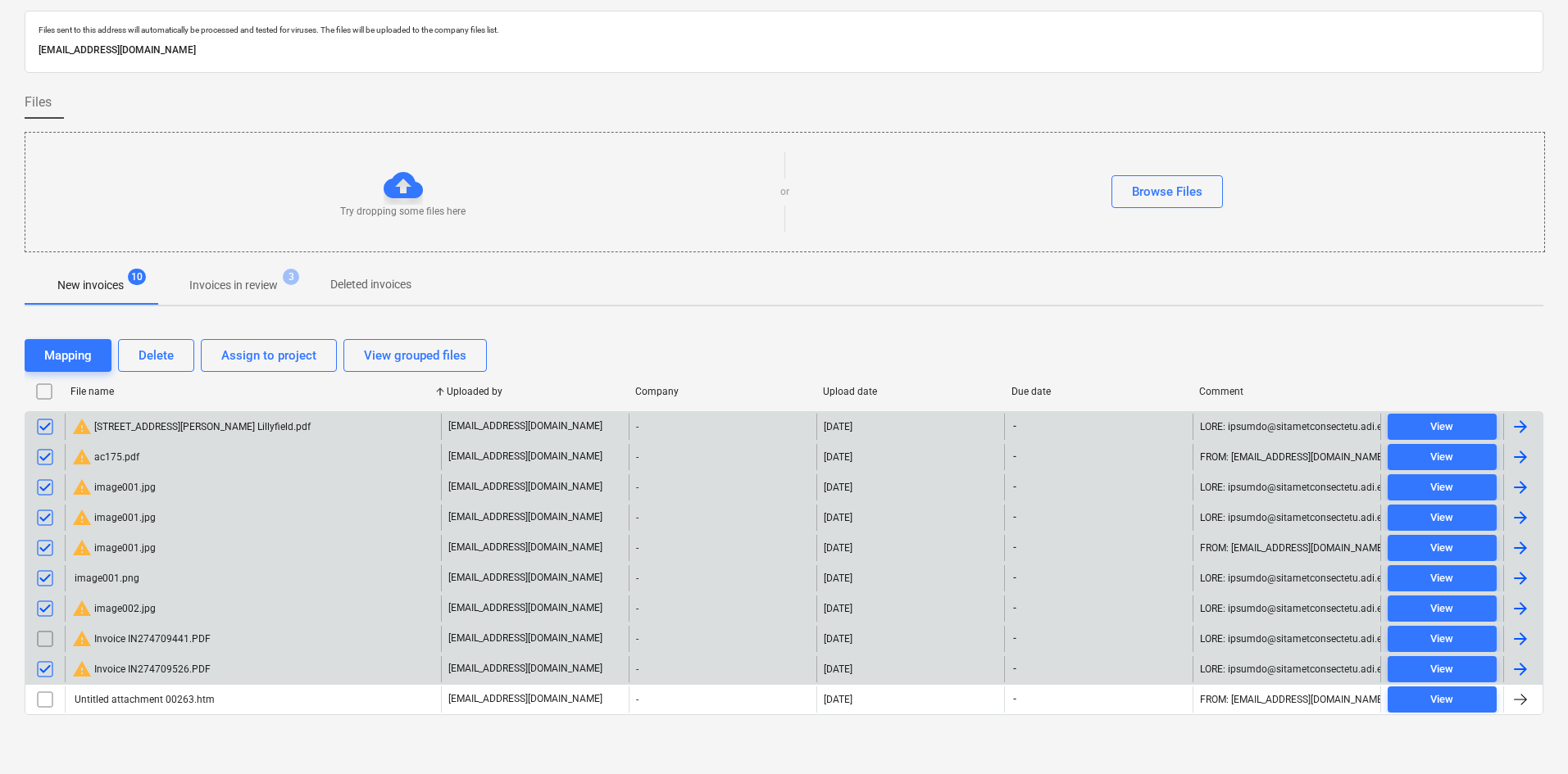
click at [45, 642] on input "checkbox" at bounding box center [44, 638] width 26 height 26
click at [167, 356] on div "Delete" at bounding box center [156, 355] width 35 height 21
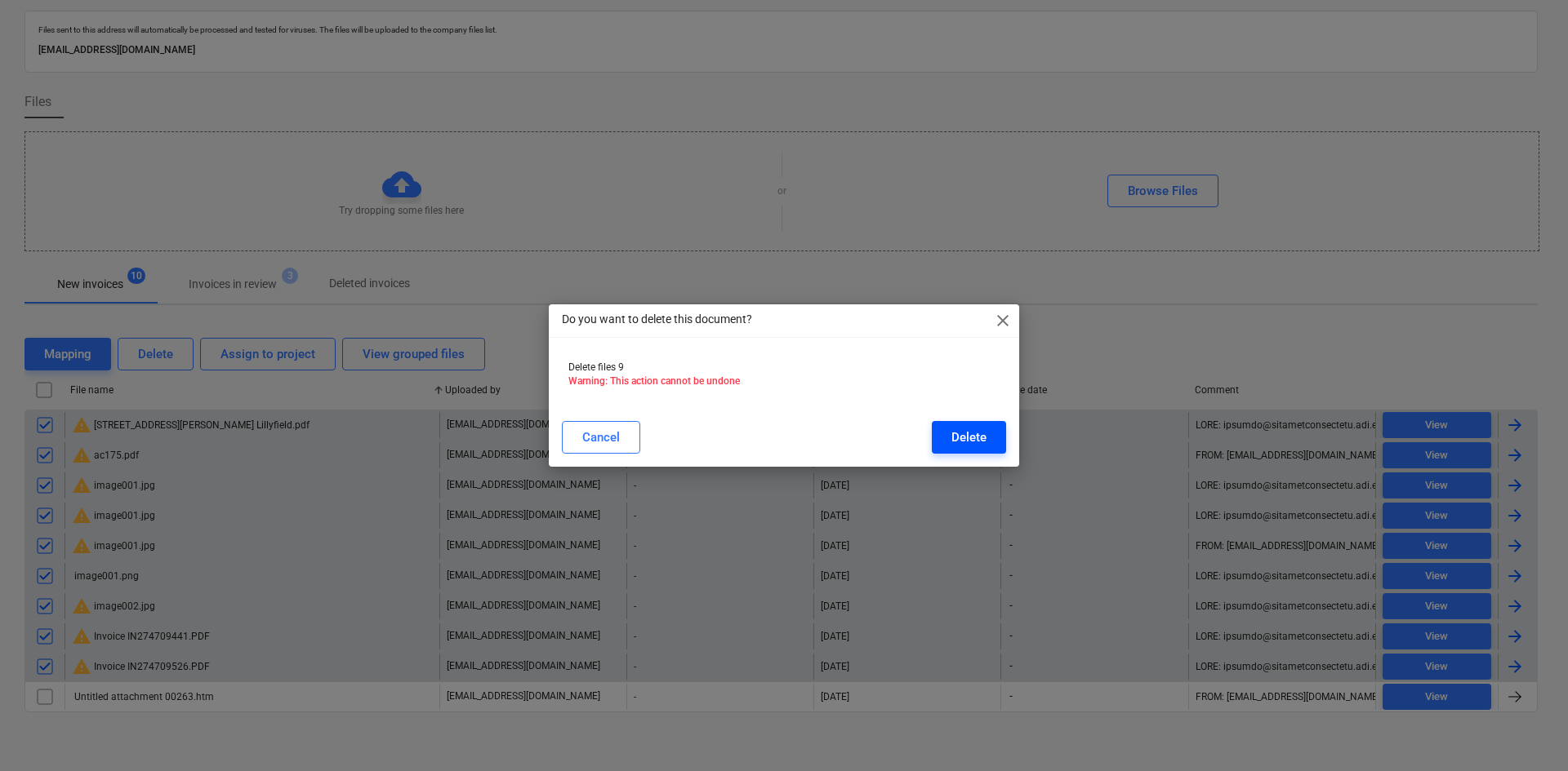
click at [960, 438] on div "Delete" at bounding box center [969, 437] width 35 height 21
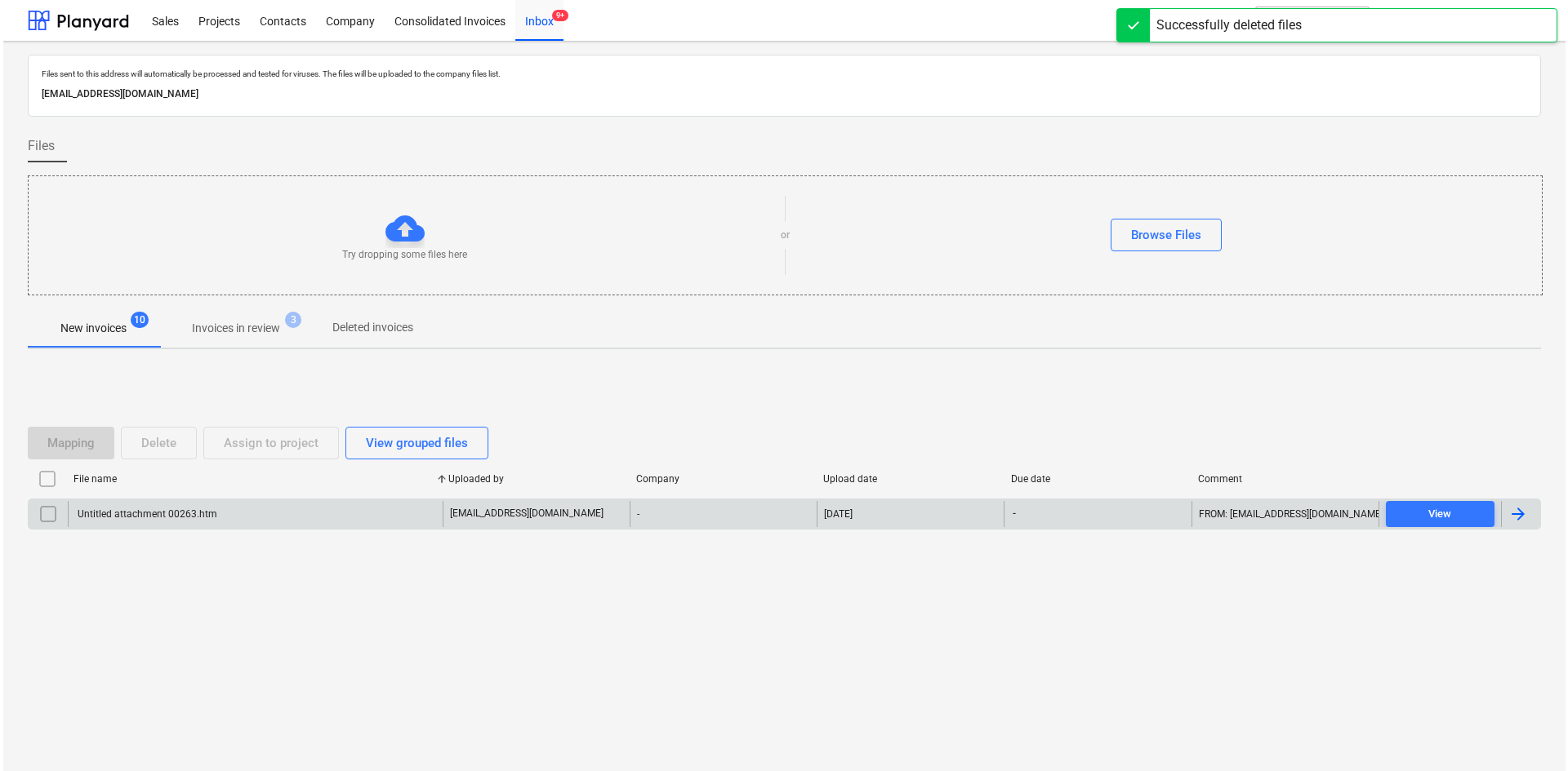
scroll to position [0, 0]
click at [422, 642] on div "Files sent to this address will automatically be processed and tested for virus…" at bounding box center [784, 406] width 1568 height 729
